Goal: Task Accomplishment & Management: Use online tool/utility

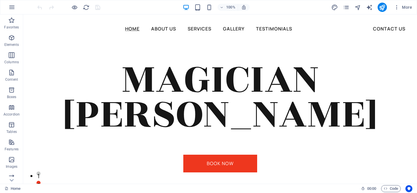
click at [341, 8] on div "More" at bounding box center [372, 7] width 83 height 9
click at [347, 7] on icon "pages" at bounding box center [346, 7] width 7 height 7
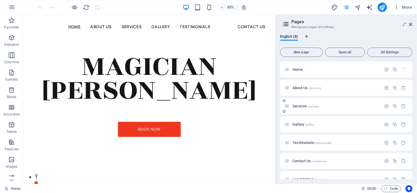
scroll to position [29, 0]
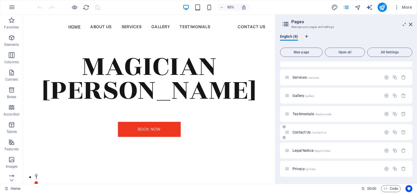
click at [300, 132] on span "Contact Us /contact-us" at bounding box center [309, 132] width 34 height 4
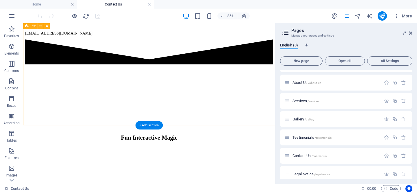
scroll to position [260, 0]
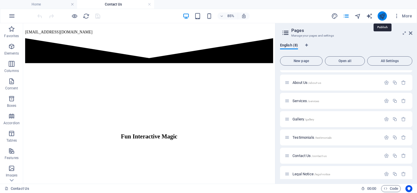
click at [382, 18] on icon "publish" at bounding box center [382, 16] width 7 height 7
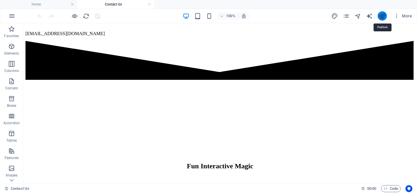
click at [382, 18] on icon "publish" at bounding box center [382, 16] width 7 height 7
